Goal: Information Seeking & Learning: Check status

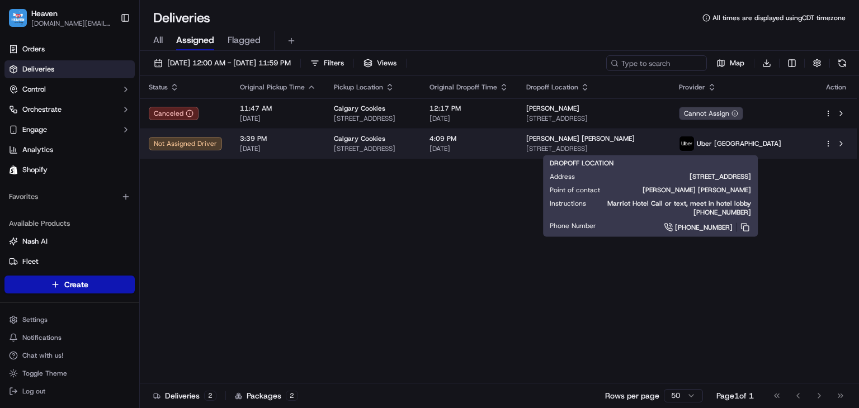
click at [648, 148] on span "[STREET_ADDRESS]" at bounding box center [593, 148] width 135 height 9
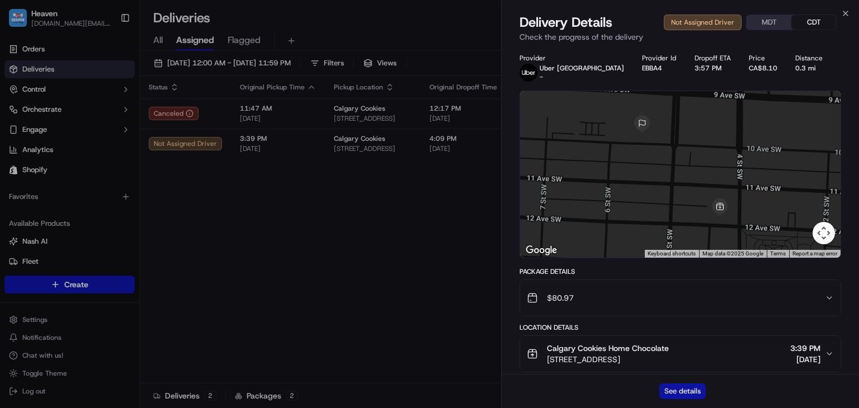
click at [688, 392] on button "See details" at bounding box center [683, 392] width 46 height 16
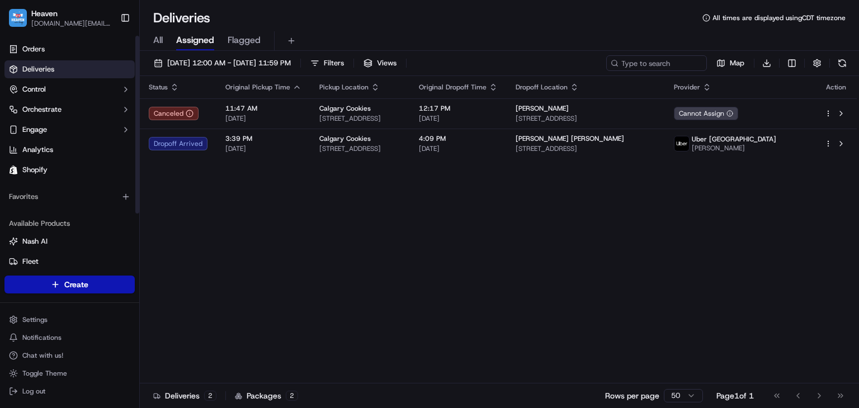
click at [53, 70] on span "Deliveries" at bounding box center [38, 69] width 32 height 10
click at [40, 318] on html "Heaven [DOMAIN_NAME][EMAIL_ADDRESS][DOMAIN_NAME] Toggle Sidebar Orders Deliveri…" at bounding box center [429, 204] width 859 height 408
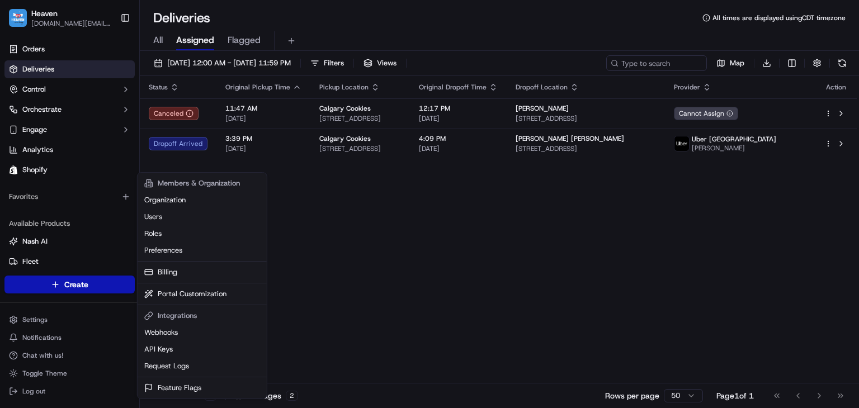
click at [432, 253] on html "Heaven [DOMAIN_NAME][EMAIL_ADDRESS][DOMAIN_NAME] Toggle Sidebar Orders Deliveri…" at bounding box center [429, 204] width 859 height 408
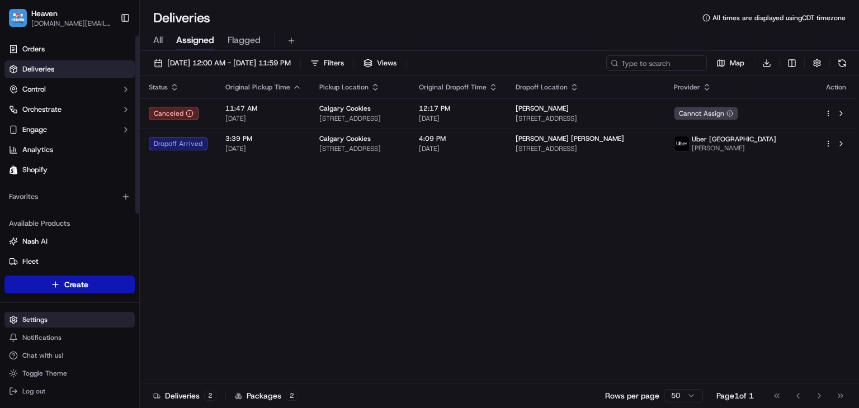
click at [58, 325] on html "Heaven [DOMAIN_NAME][EMAIL_ADDRESS][DOMAIN_NAME] Toggle Sidebar Orders Deliveri…" at bounding box center [429, 204] width 859 height 408
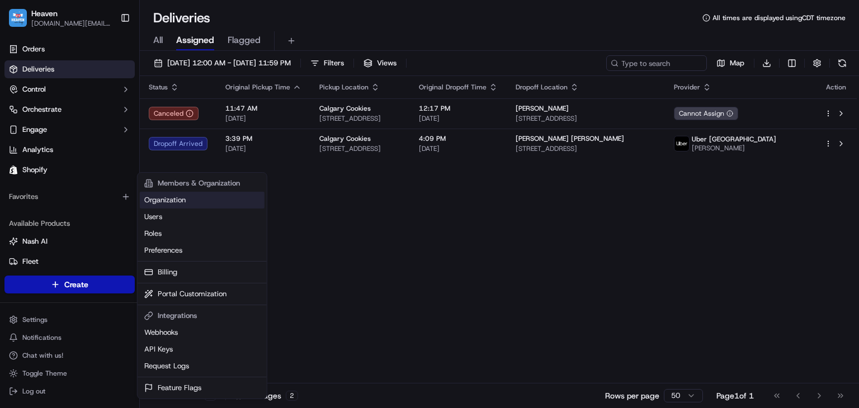
click at [190, 199] on link "Organization" at bounding box center [202, 200] width 125 height 17
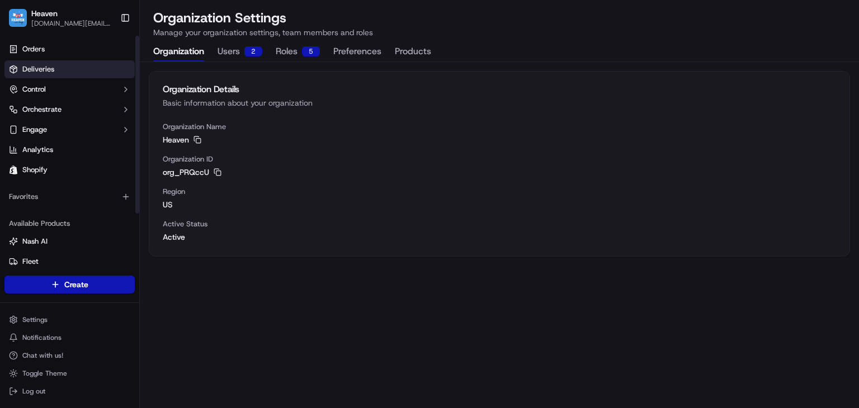
click at [54, 73] on link "Deliveries" at bounding box center [69, 69] width 130 height 18
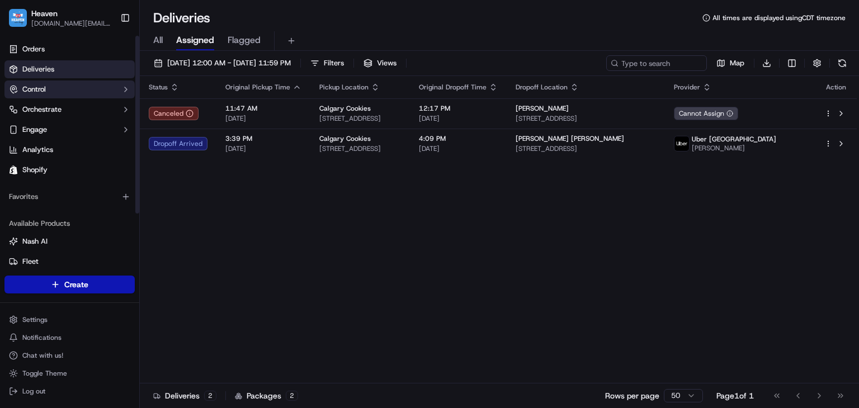
click at [49, 93] on button "Control" at bounding box center [69, 90] width 130 height 18
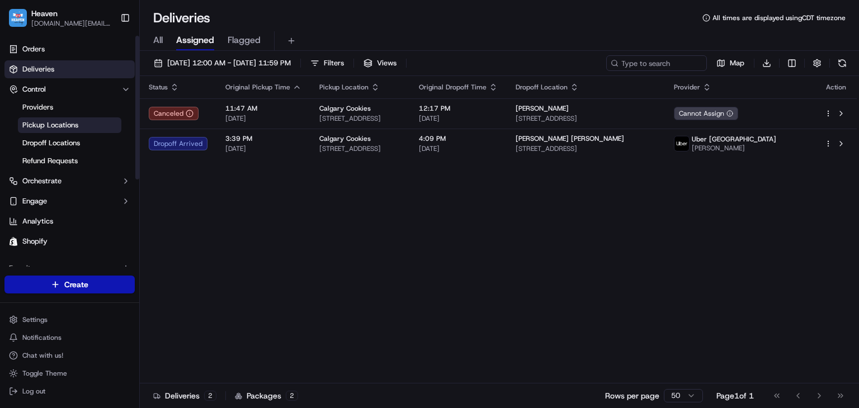
click at [63, 121] on span "Pickup Locations" at bounding box center [50, 125] width 56 height 10
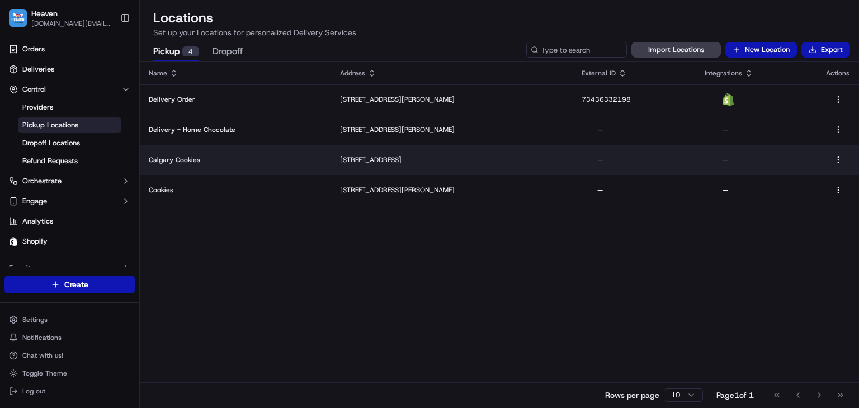
click at [410, 158] on p "[STREET_ADDRESS]" at bounding box center [452, 160] width 224 height 9
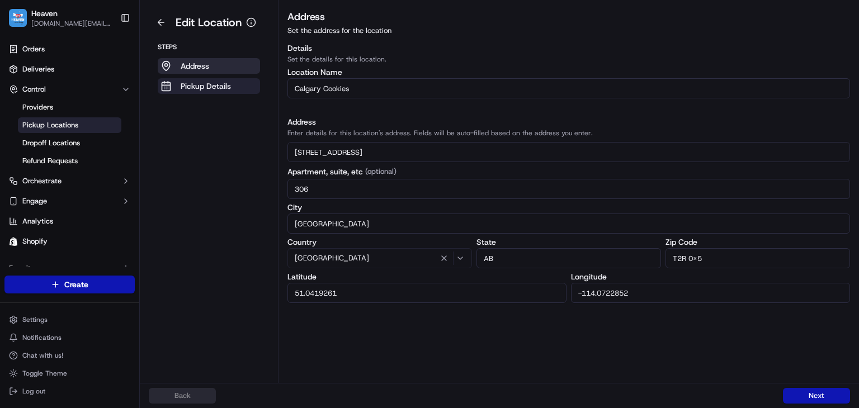
click at [226, 87] on p "Pickup Details" at bounding box center [206, 86] width 50 height 11
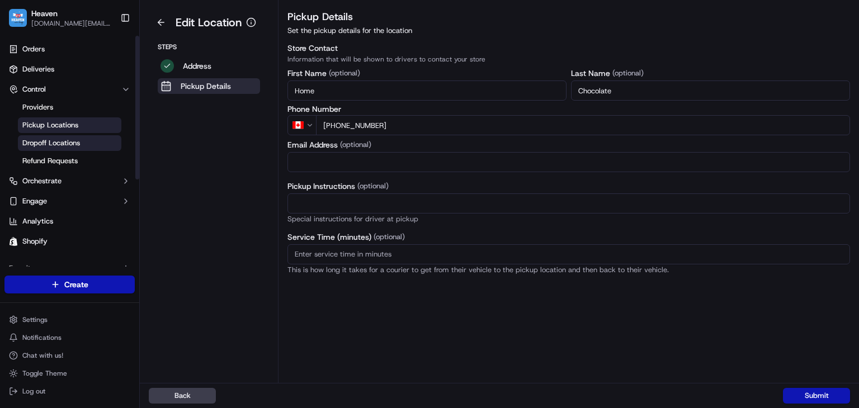
click at [43, 139] on span "Dropoff Locations" at bounding box center [51, 143] width 58 height 10
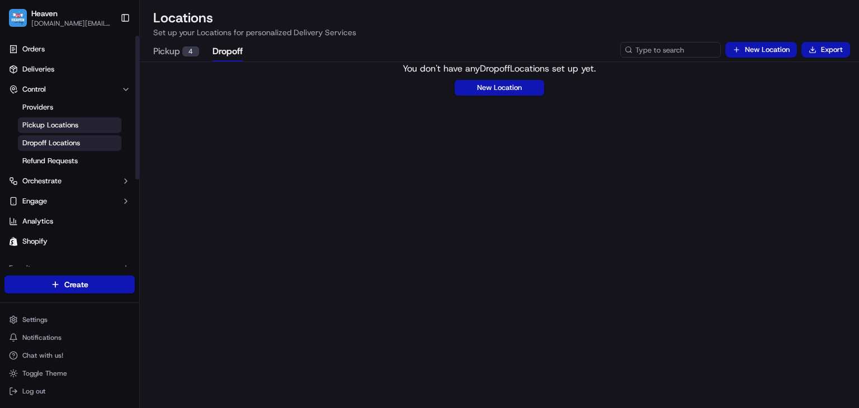
click at [49, 128] on span "Pickup Locations" at bounding box center [50, 125] width 56 height 10
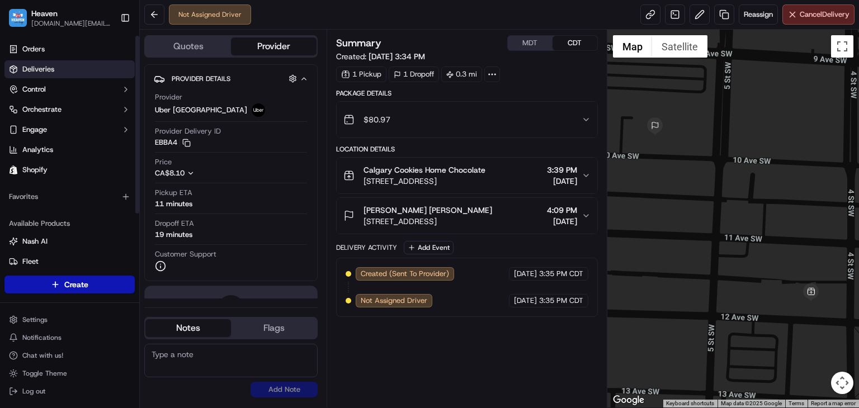
click at [30, 72] on span "Deliveries" at bounding box center [38, 69] width 32 height 10
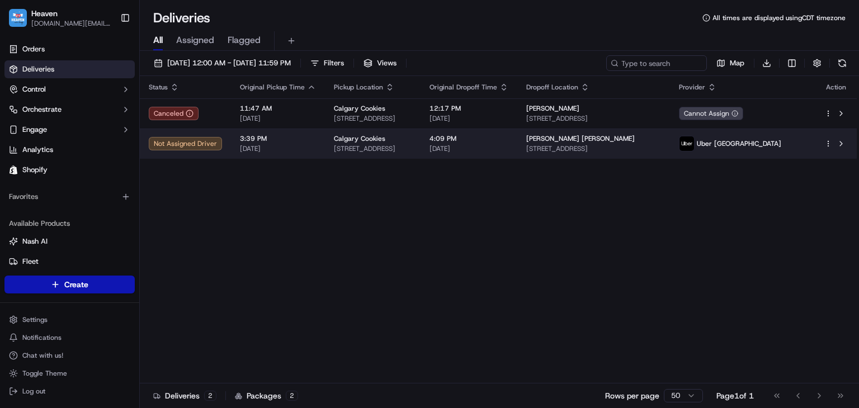
click at [627, 136] on div "[PERSON_NAME] [PERSON_NAME]" at bounding box center [593, 138] width 135 height 9
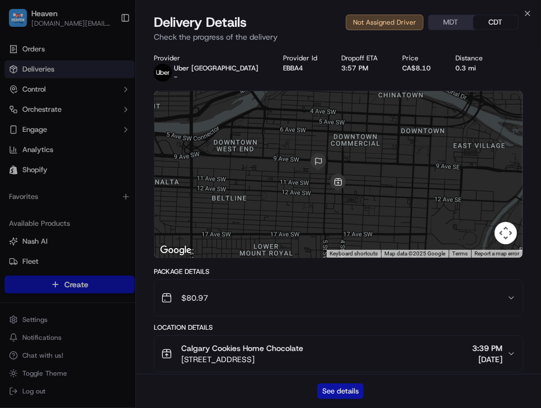
click at [349, 393] on button "See details" at bounding box center [340, 392] width 46 height 16
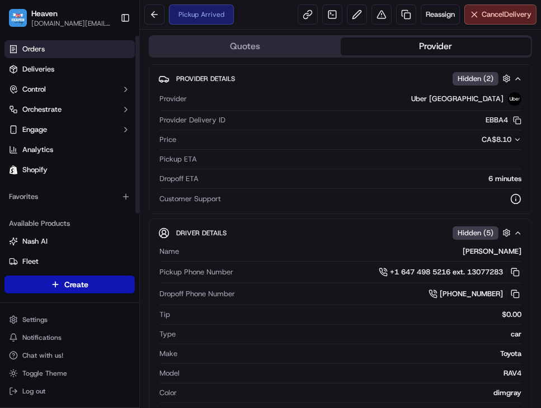
click at [50, 50] on link "Orders" at bounding box center [69, 49] width 130 height 18
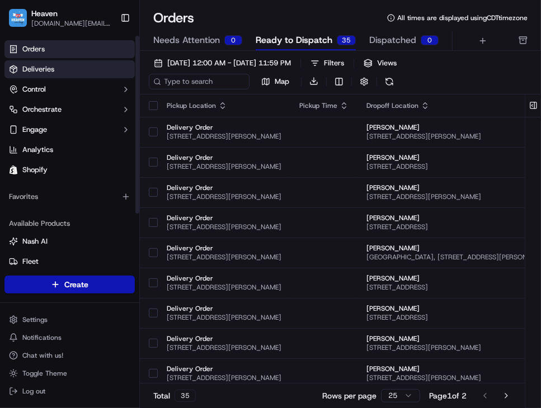
click at [41, 66] on span "Deliveries" at bounding box center [38, 69] width 32 height 10
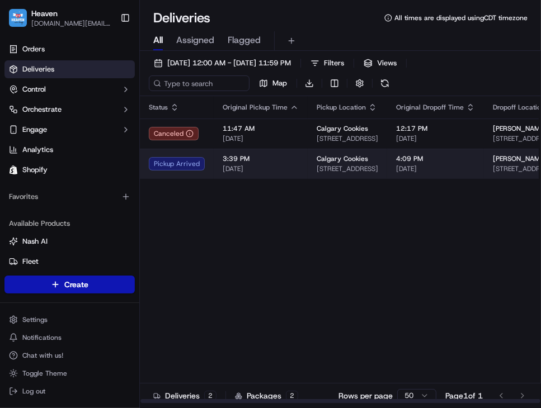
click at [413, 158] on span "4:09 PM" at bounding box center [435, 158] width 79 height 9
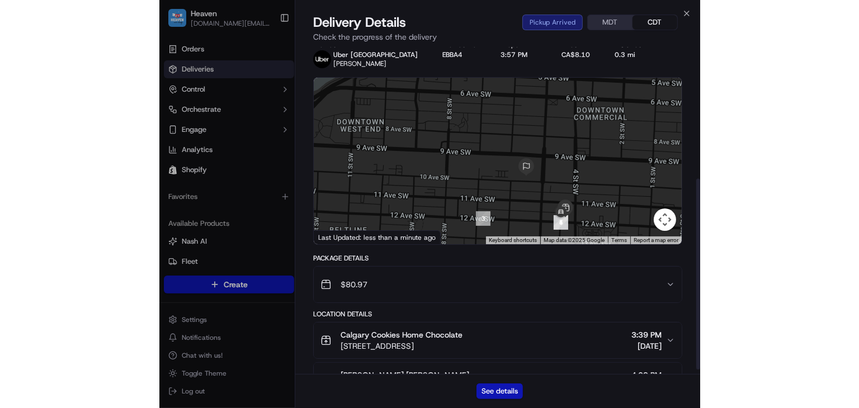
scroll to position [10, 0]
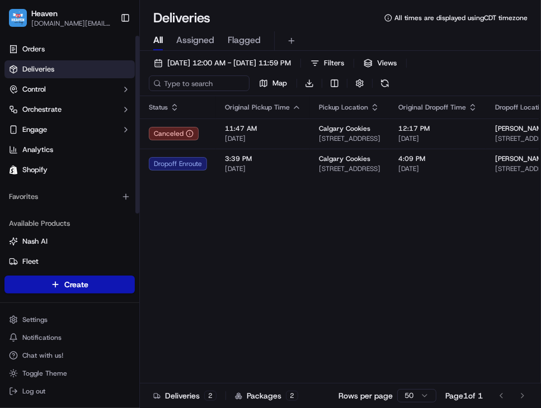
click at [65, 70] on link "Deliveries" at bounding box center [69, 69] width 130 height 18
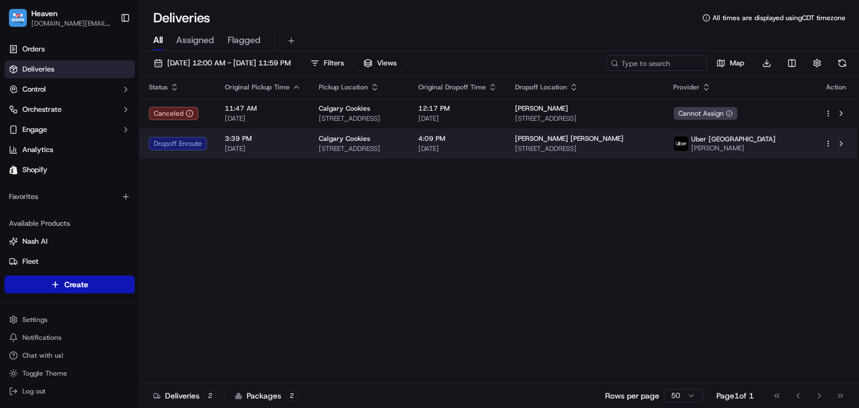
click at [506, 149] on td "4:09 PM 09/21/2025" at bounding box center [458, 144] width 97 height 30
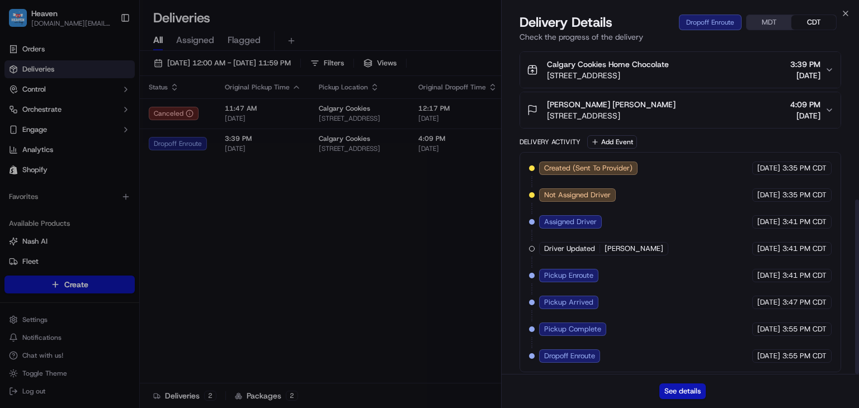
scroll to position [286, 0]
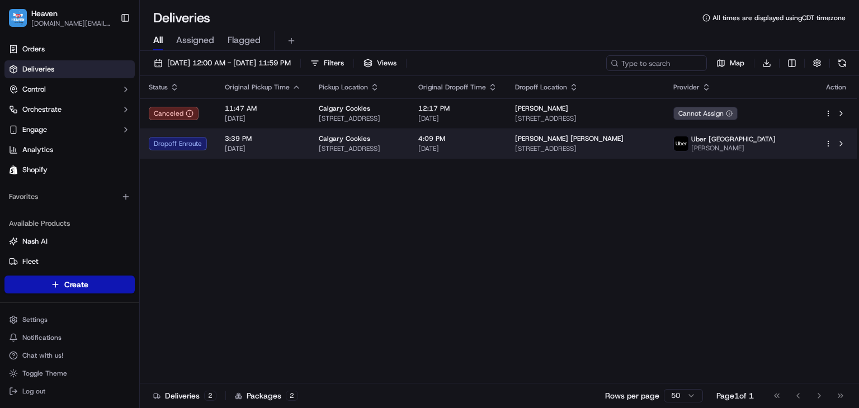
click at [540, 143] on td at bounding box center [836, 144] width 41 height 30
